Goal: Entertainment & Leisure: Consume media (video, audio)

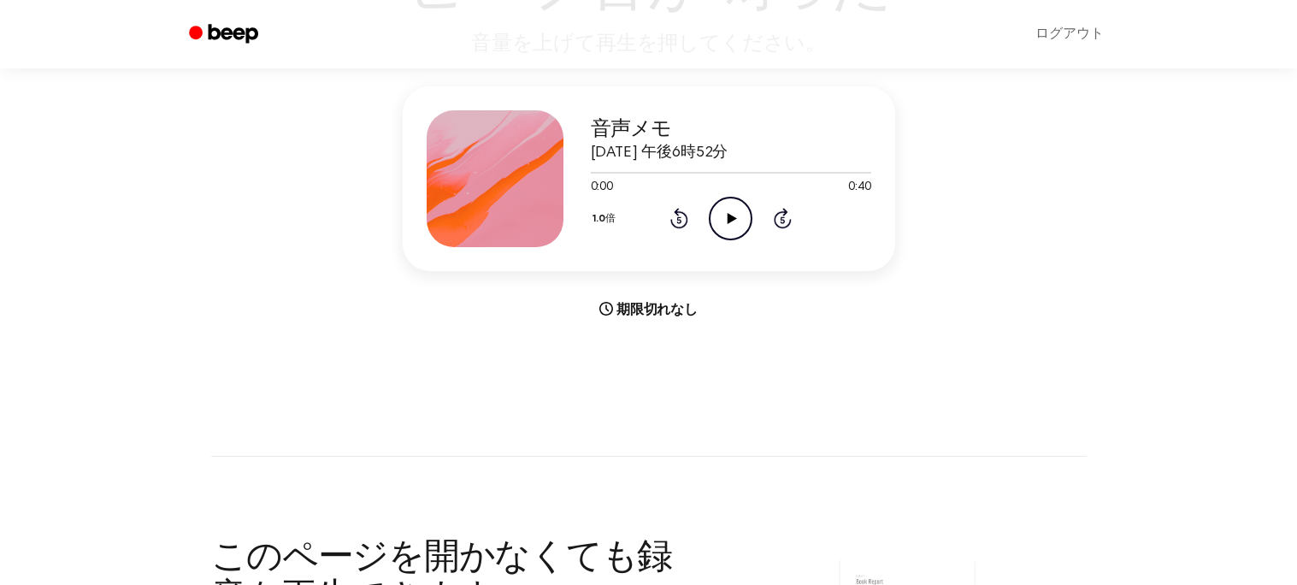
scroll to position [174, 0]
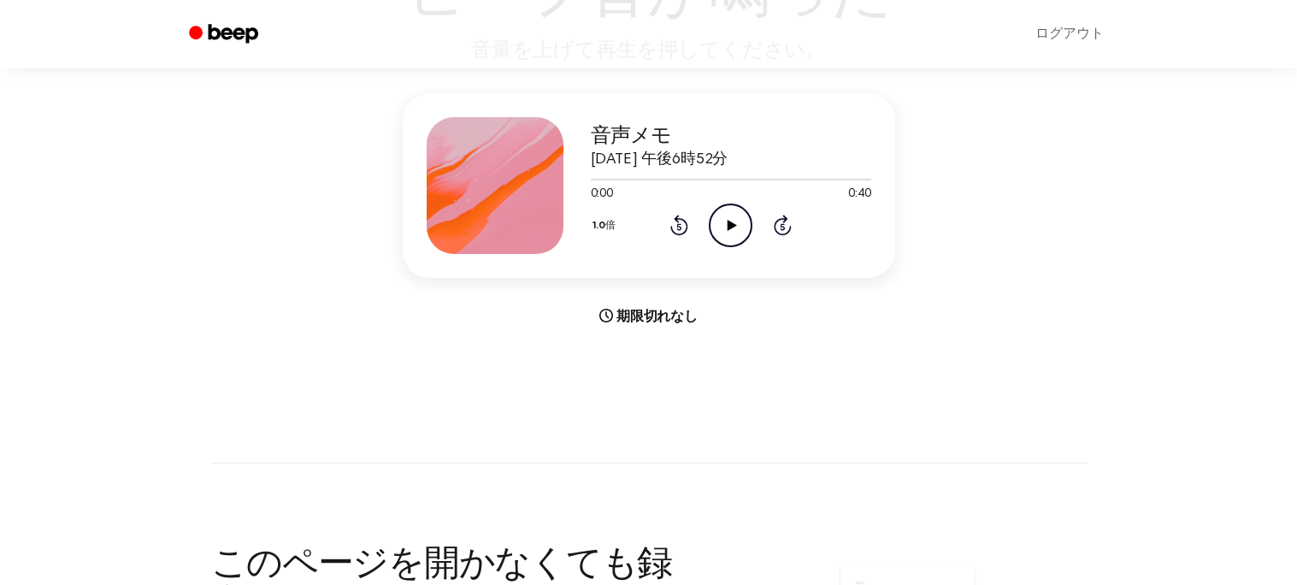
click at [722, 227] on icon "Play Audio" at bounding box center [731, 225] width 44 height 44
click at [721, 227] on icon "Pause Audio" at bounding box center [731, 225] width 44 height 44
click at [731, 230] on icon "Play Audio" at bounding box center [731, 225] width 44 height 44
click at [726, 220] on icon "Play Audio" at bounding box center [731, 225] width 44 height 44
drag, startPoint x: 732, startPoint y: 179, endPoint x: 550, endPoint y: 197, distance: 183.7
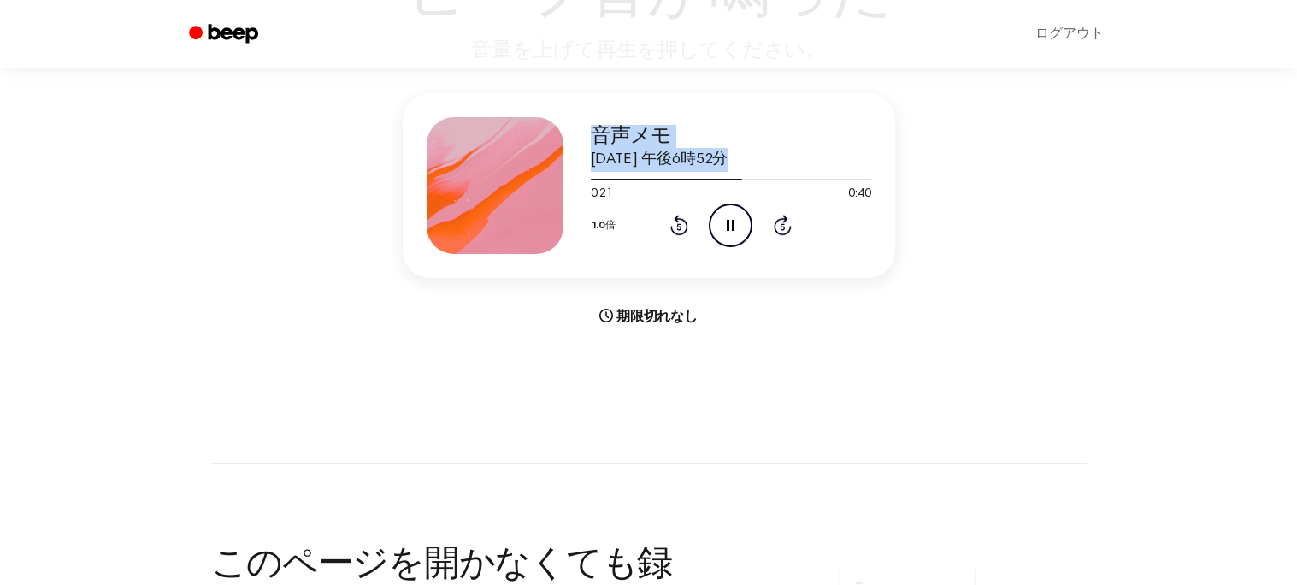
click at [550, 197] on div "音声メモ [DATE] 午後6時52分 0:21 0:40 お使いのブラウザは [object Object] 要素をサポートしていません。 1.0倍 Rew…" at bounding box center [649, 185] width 492 height 185
click at [589, 180] on div "音声メモ [DATE] 午後6時52分 0:22 0:40 お使いのブラウザは [object Object] 要素をサポートしていません。 1.0倍 Rew…" at bounding box center [649, 185] width 492 height 185
click at [592, 179] on div at bounding box center [731, 179] width 280 height 14
drag, startPoint x: 832, startPoint y: 179, endPoint x: 605, endPoint y: 183, distance: 227.4
click at [605, 183] on div at bounding box center [731, 179] width 280 height 14
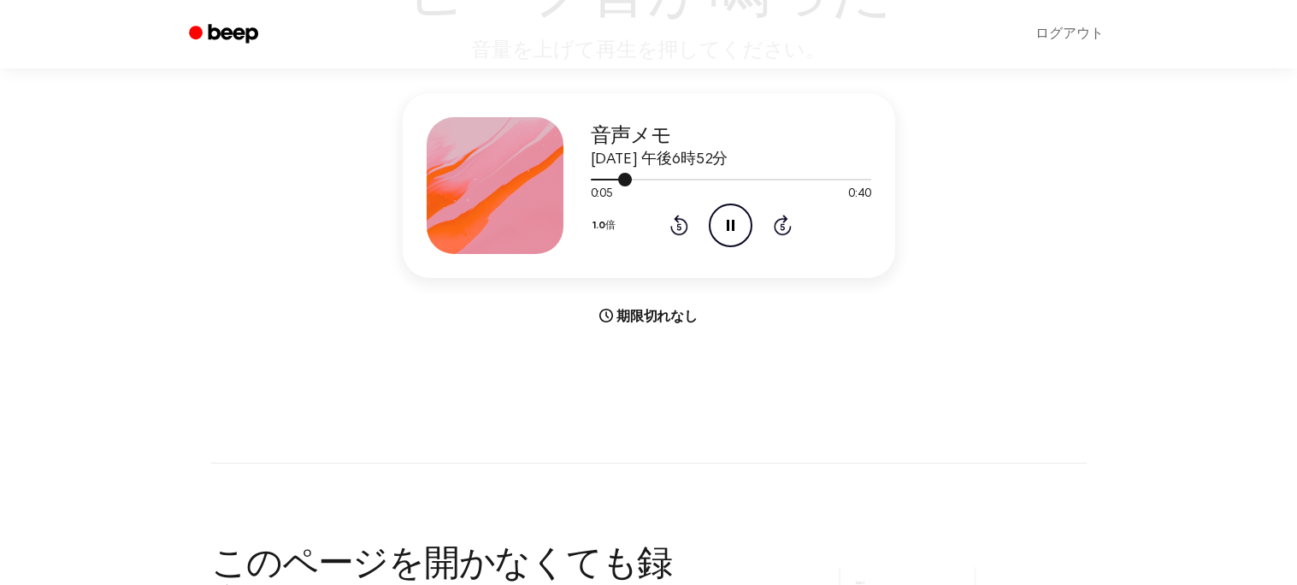
click at [593, 179] on div at bounding box center [731, 179] width 280 height 14
click at [724, 222] on icon "Pause Audio" at bounding box center [731, 225] width 44 height 44
